Goal: Complete application form: Complete application form

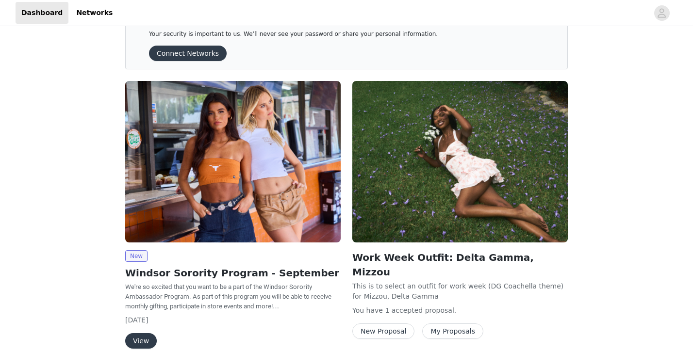
scroll to position [73, 0]
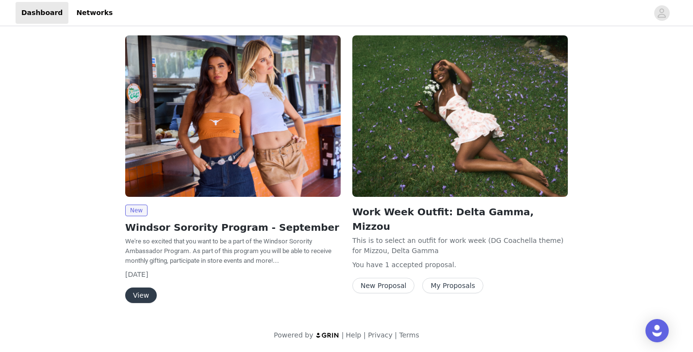
click at [151, 296] on button "View" at bounding box center [141, 296] width 32 height 16
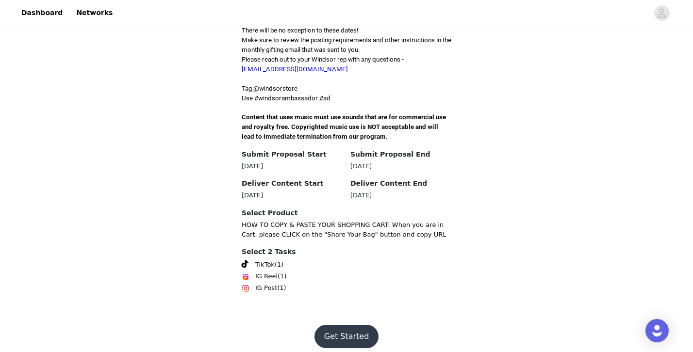
scroll to position [289, 0]
click at [336, 325] on button "Get Started" at bounding box center [346, 336] width 65 height 23
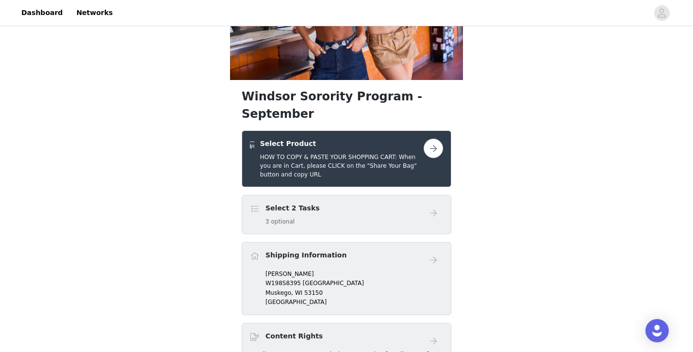
scroll to position [104, 0]
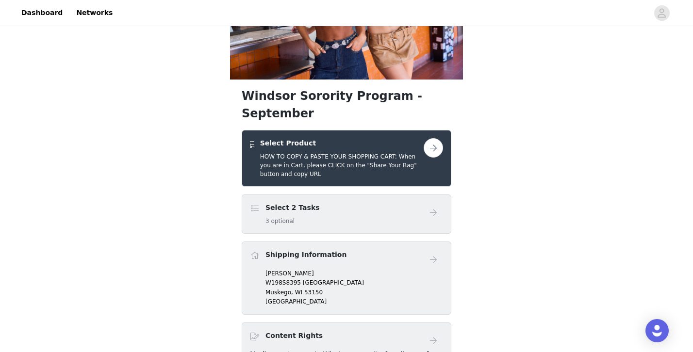
click at [345, 203] on div "Select 2 Tasks 3 optional" at bounding box center [337, 214] width 174 height 23
click at [432, 138] on button "button" at bounding box center [432, 147] width 19 height 19
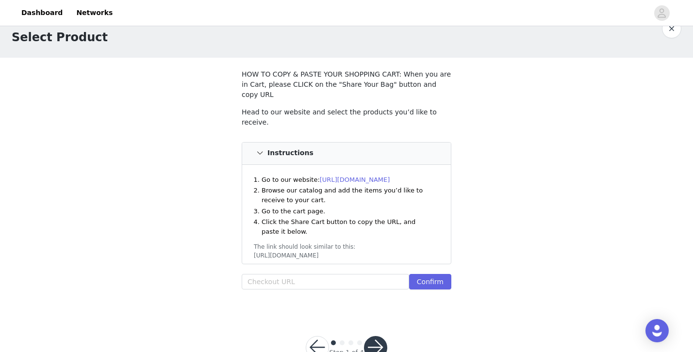
scroll to position [40, 0]
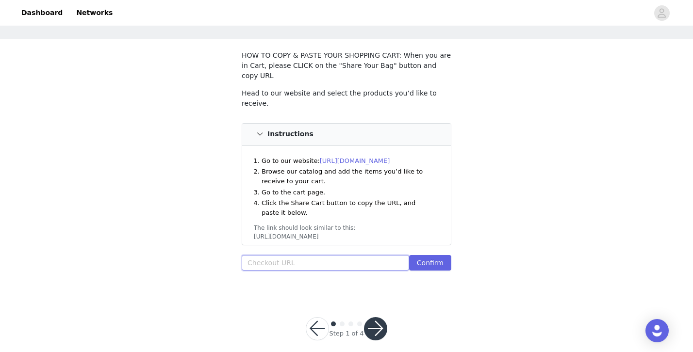
click at [318, 255] on input "text" at bounding box center [325, 263] width 167 height 16
paste input "[URL][DOMAIN_NAME]"
type input "[URL][DOMAIN_NAME]"
click at [439, 255] on button "Confirm" at bounding box center [430, 263] width 42 height 16
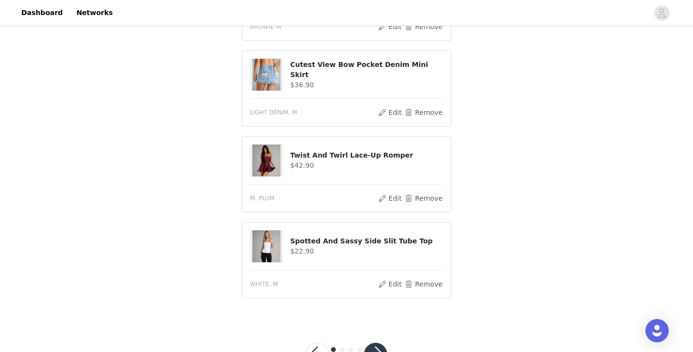
scroll to position [633, 0]
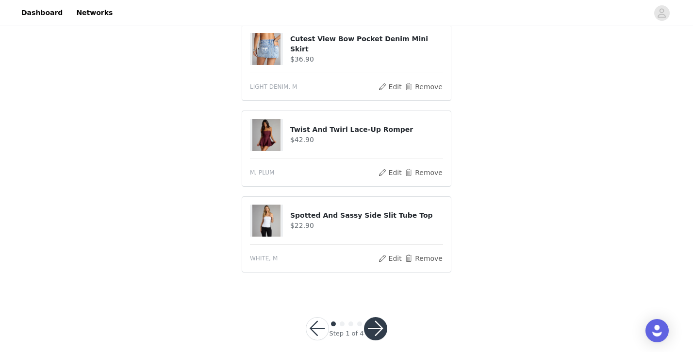
click at [376, 317] on button "button" at bounding box center [375, 328] width 23 height 23
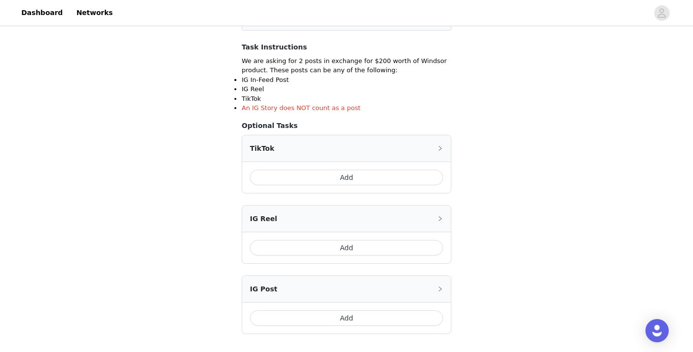
scroll to position [160, 0]
click at [355, 175] on button "Add" at bounding box center [346, 177] width 193 height 16
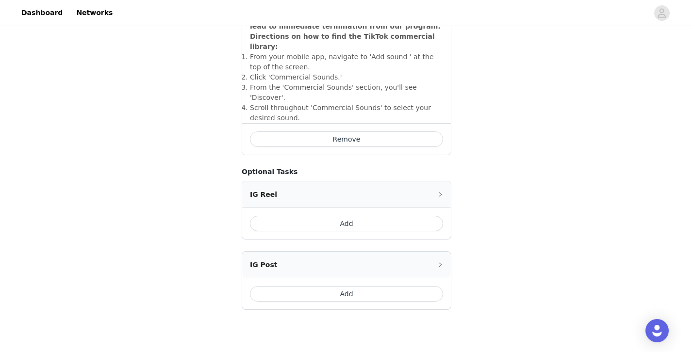
scroll to position [396, 0]
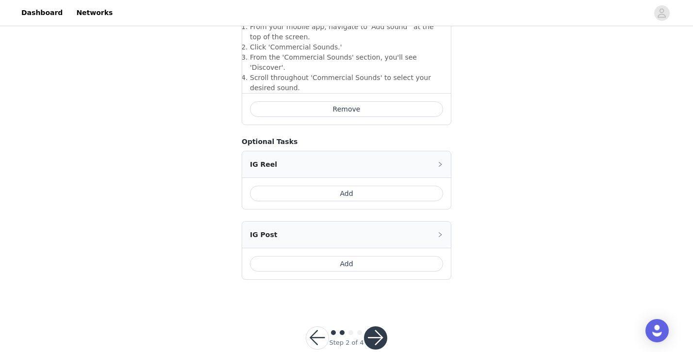
click at [365, 256] on button "Add" at bounding box center [346, 264] width 193 height 16
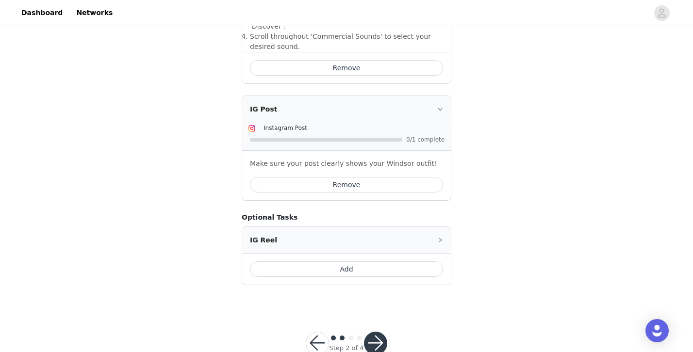
scroll to position [443, 0]
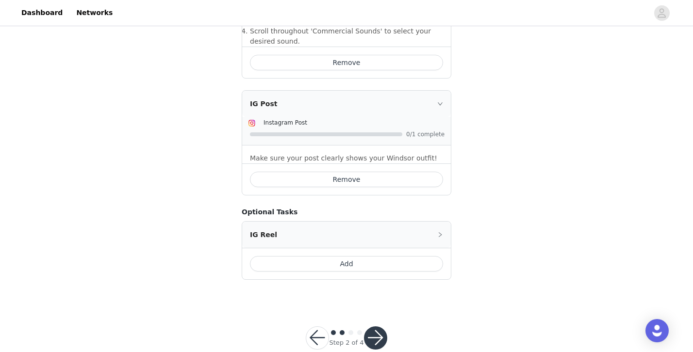
click at [381, 326] on button "button" at bounding box center [375, 337] width 23 height 23
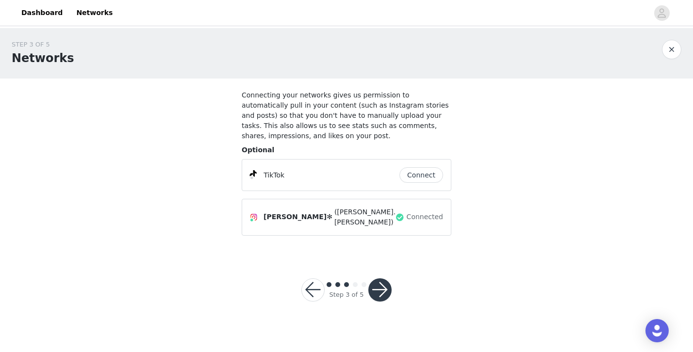
click at [412, 177] on button "Connect" at bounding box center [421, 175] width 44 height 16
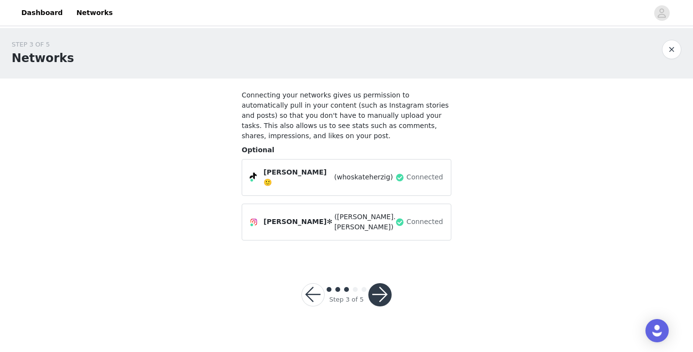
click at [386, 285] on button "button" at bounding box center [379, 294] width 23 height 23
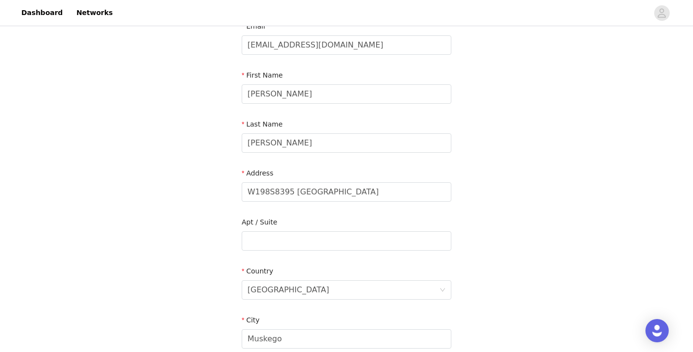
scroll to position [70, 0]
click at [376, 194] on input "W198S8395 [GEOGRAPHIC_DATA]" at bounding box center [347, 190] width 210 height 19
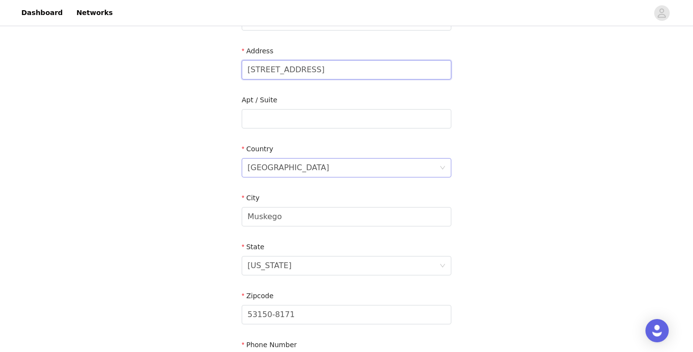
scroll to position [208, 0]
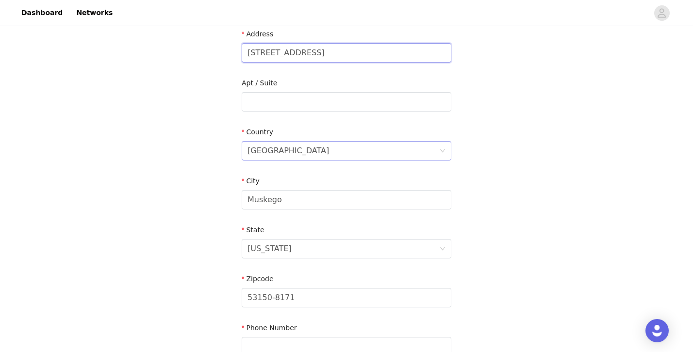
type input "[STREET_ADDRESS]"
click at [341, 202] on input "Muskego" at bounding box center [347, 199] width 210 height 19
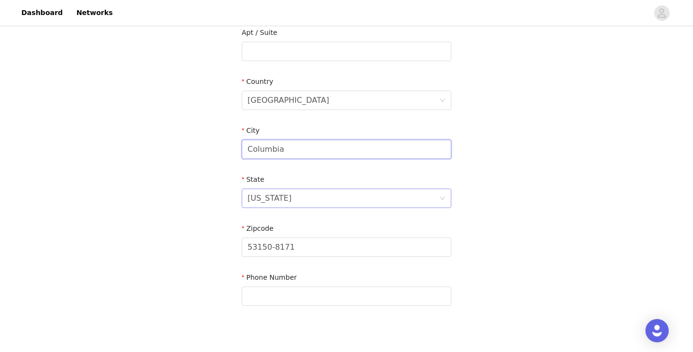
type input "Columbia"
click at [360, 194] on div "[US_STATE]" at bounding box center [343, 198] width 192 height 18
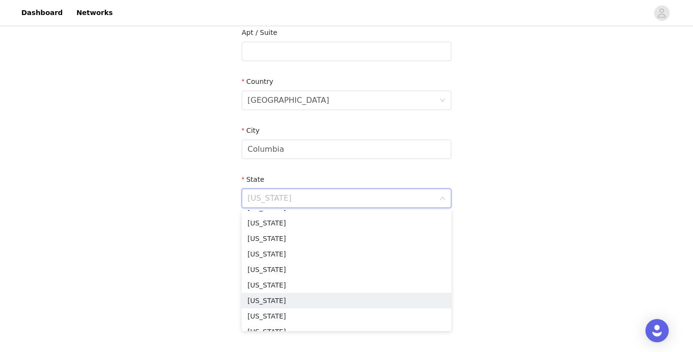
scroll to position [450, 0]
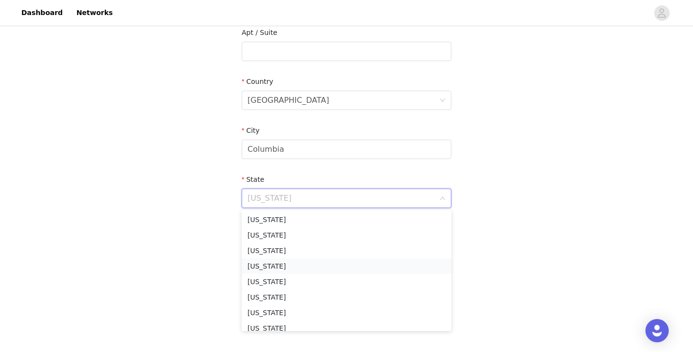
click at [286, 264] on li "[US_STATE]" at bounding box center [347, 267] width 210 height 16
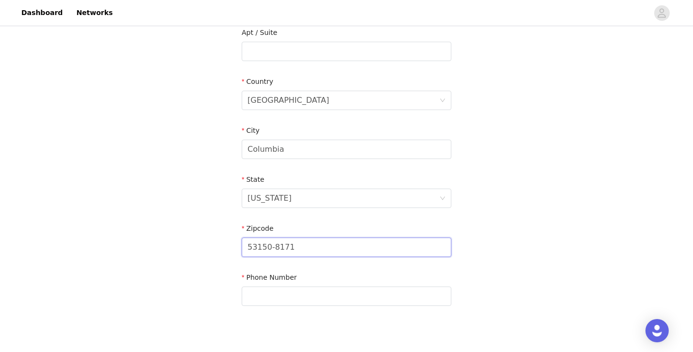
drag, startPoint x: 312, startPoint y: 245, endPoint x: 226, endPoint y: 245, distance: 85.9
click at [226, 245] on div "STEP 4 OF 5 Shipping Information Email [EMAIL_ADDRESS][DOMAIN_NAME] First Name …" at bounding box center [346, 52] width 693 height 564
type input "65203"
click at [265, 300] on input "text" at bounding box center [347, 296] width 210 height 19
type input "4145737263"
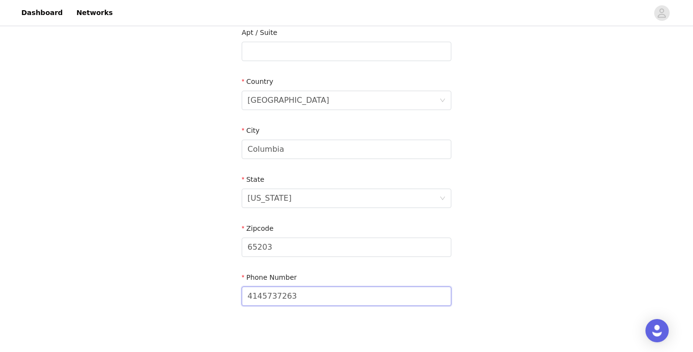
scroll to position [309, 0]
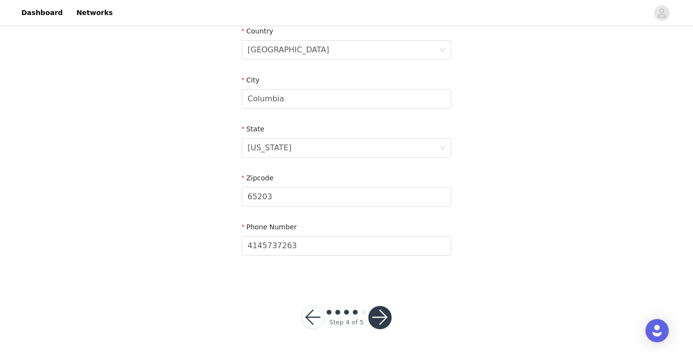
click at [378, 315] on button "button" at bounding box center [379, 317] width 23 height 23
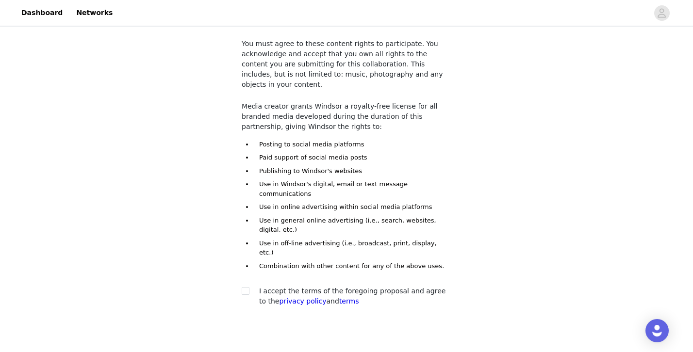
scroll to position [55, 0]
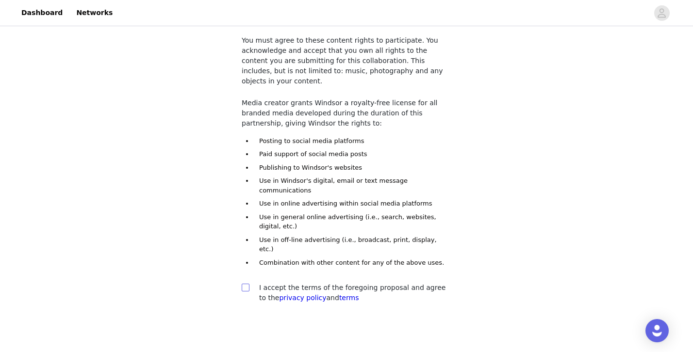
click at [244, 284] on input "checkbox" at bounding box center [245, 287] width 7 height 7
checkbox input "true"
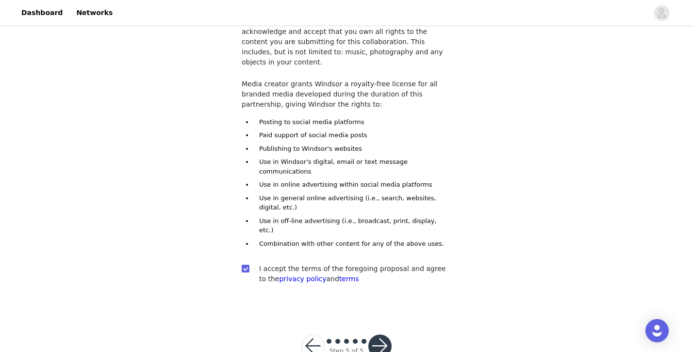
click at [384, 335] on button "button" at bounding box center [379, 346] width 23 height 23
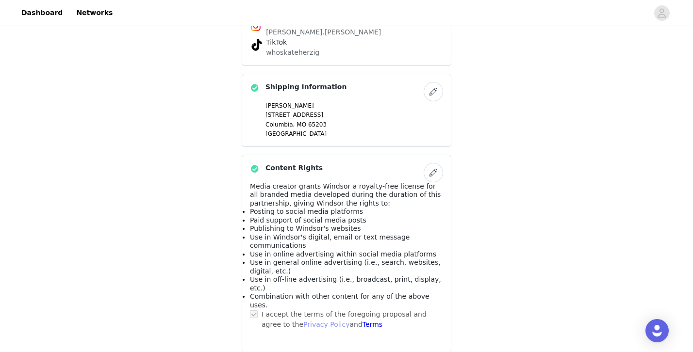
scroll to position [697, 0]
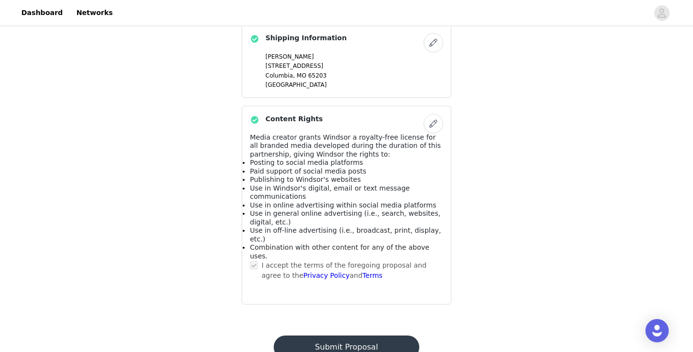
click at [325, 336] on button "Submit Proposal" at bounding box center [346, 347] width 145 height 23
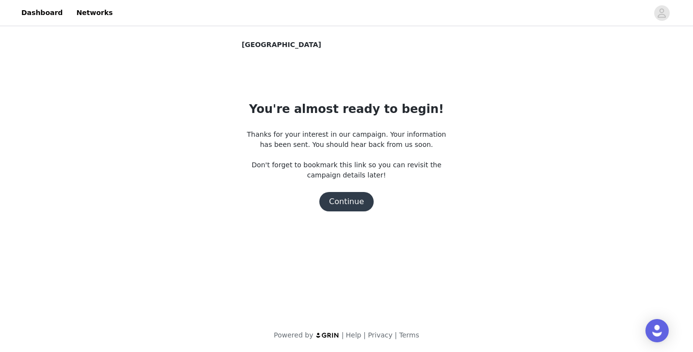
click at [349, 201] on button "Continue" at bounding box center [346, 201] width 54 height 19
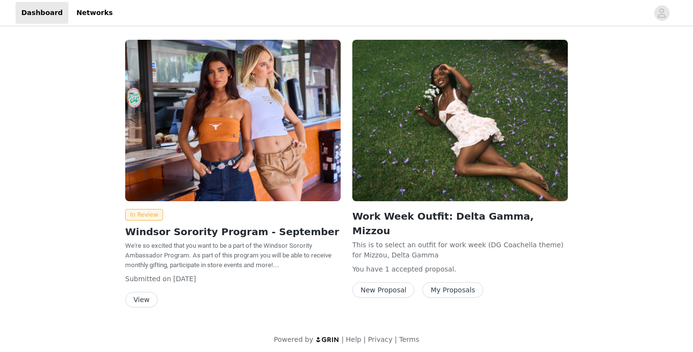
scroll to position [4, 0]
